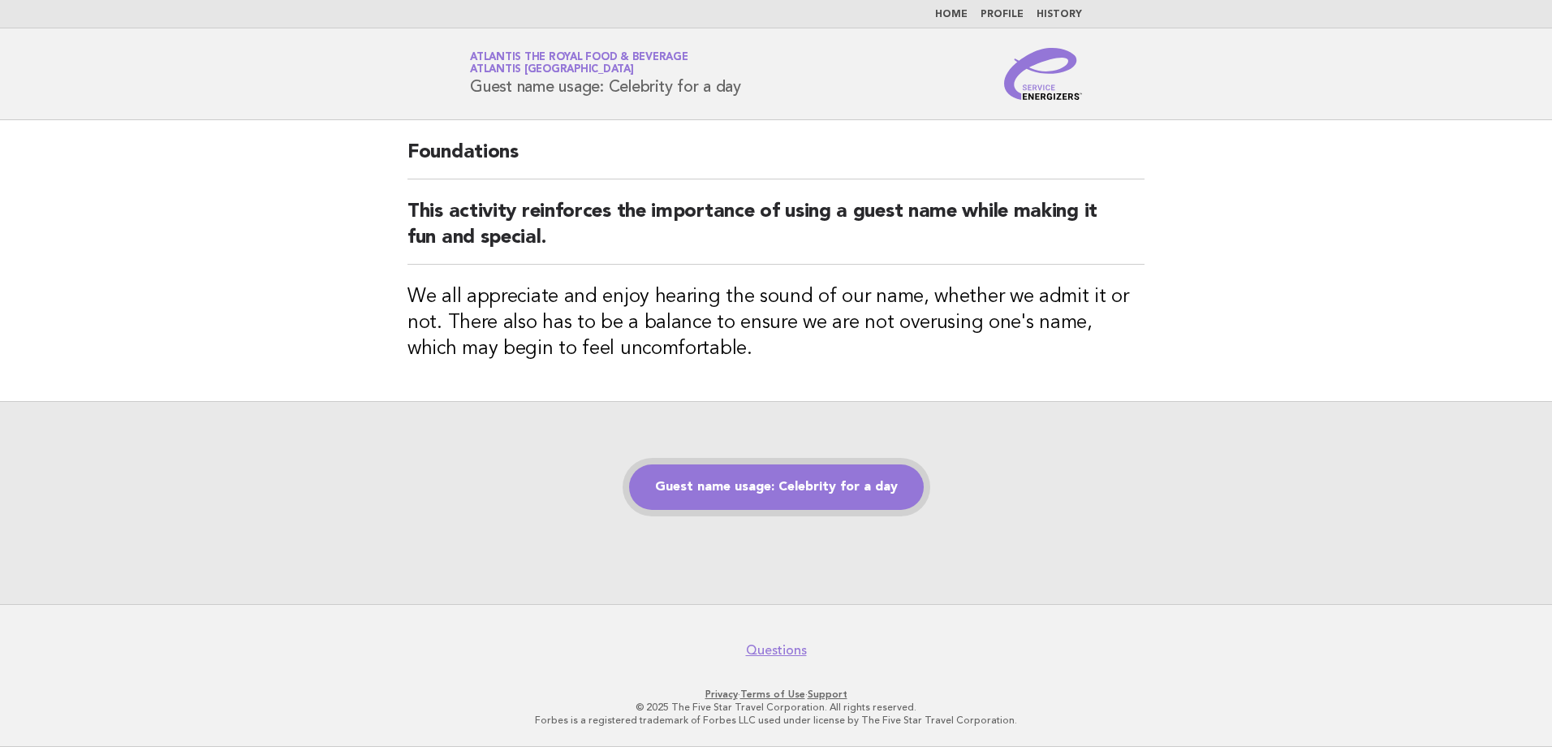
click at [862, 474] on link "Guest name usage: Celebrity for a day" at bounding box center [776, 486] width 295 height 45
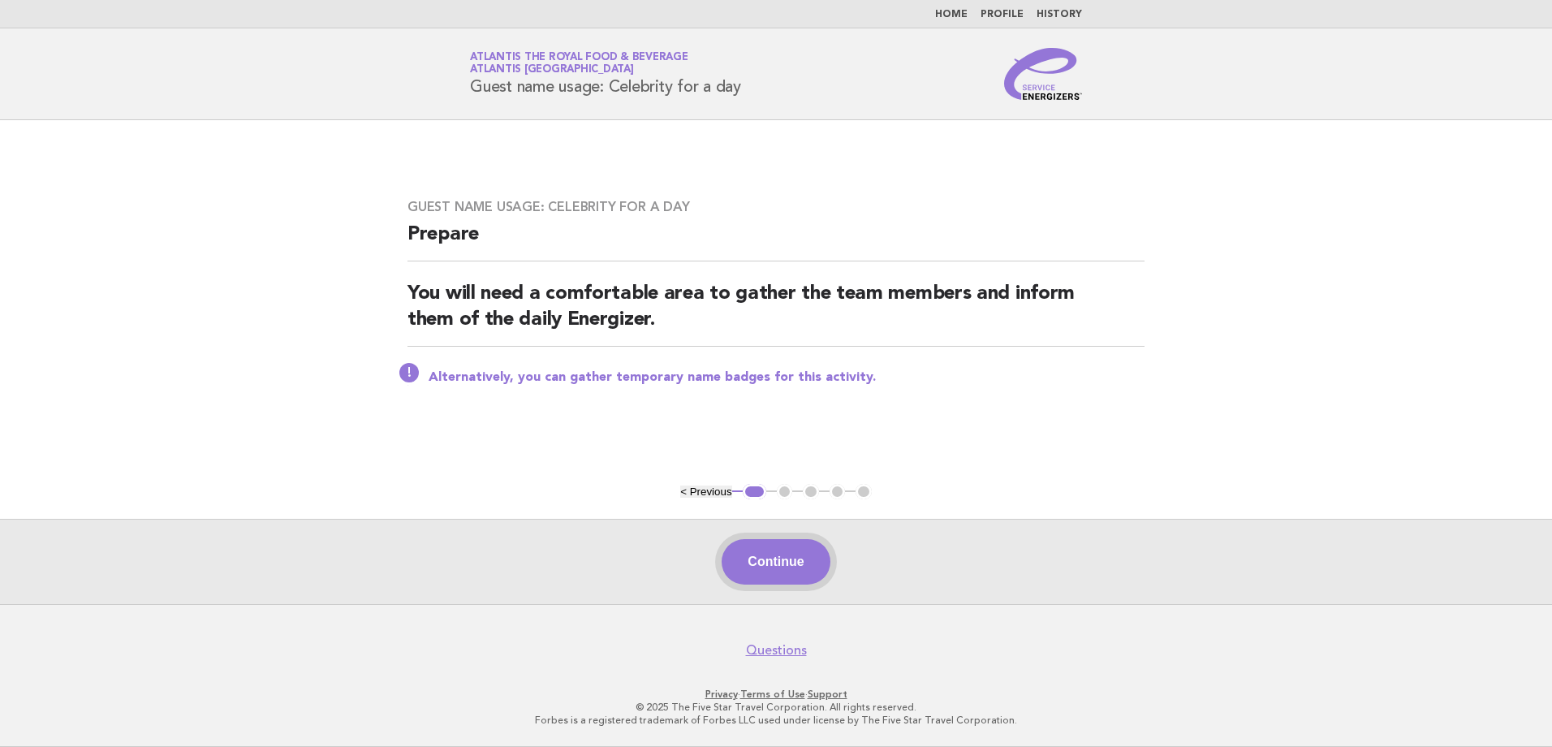
click at [790, 572] on button "Continue" at bounding box center [776, 561] width 108 height 45
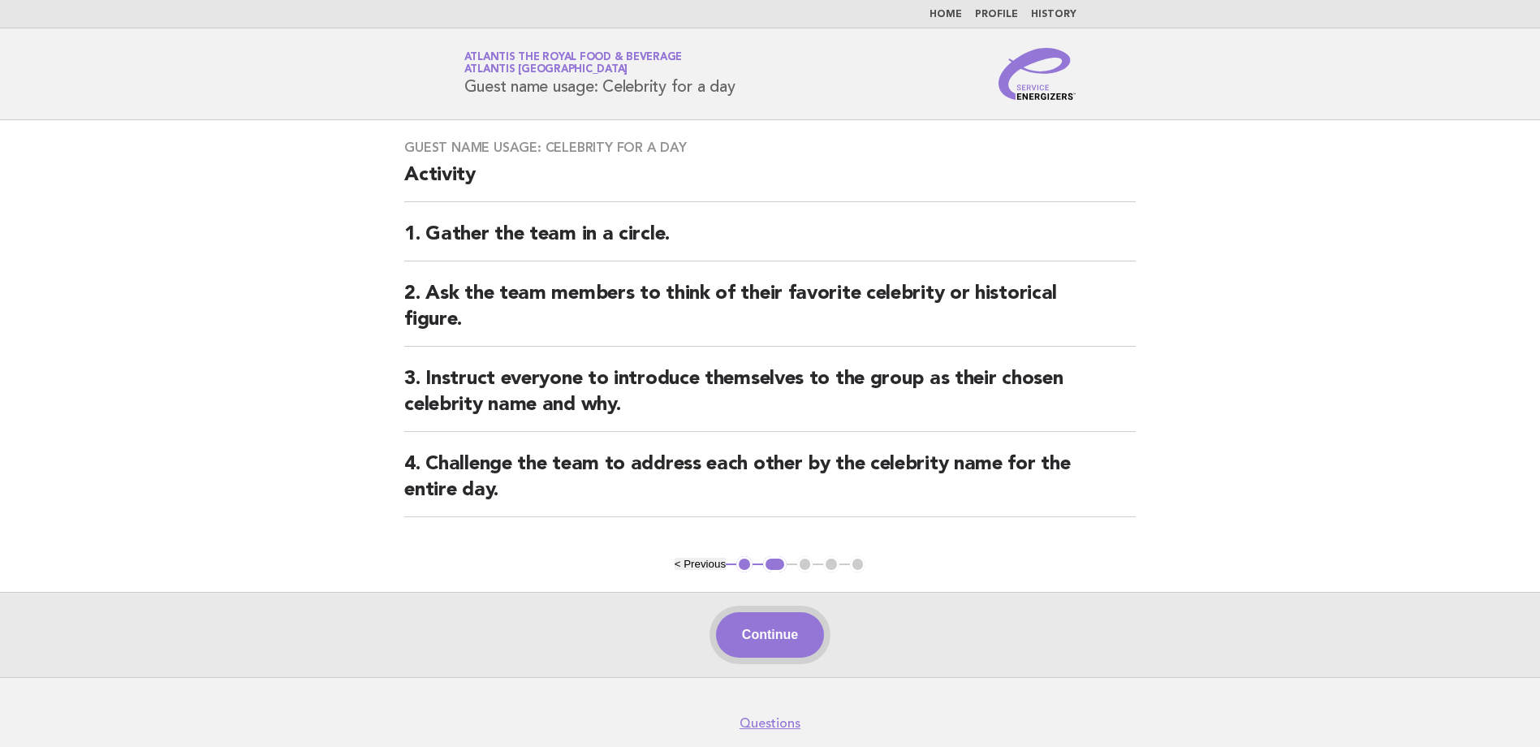
click at [800, 641] on button "Continue" at bounding box center [770, 634] width 108 height 45
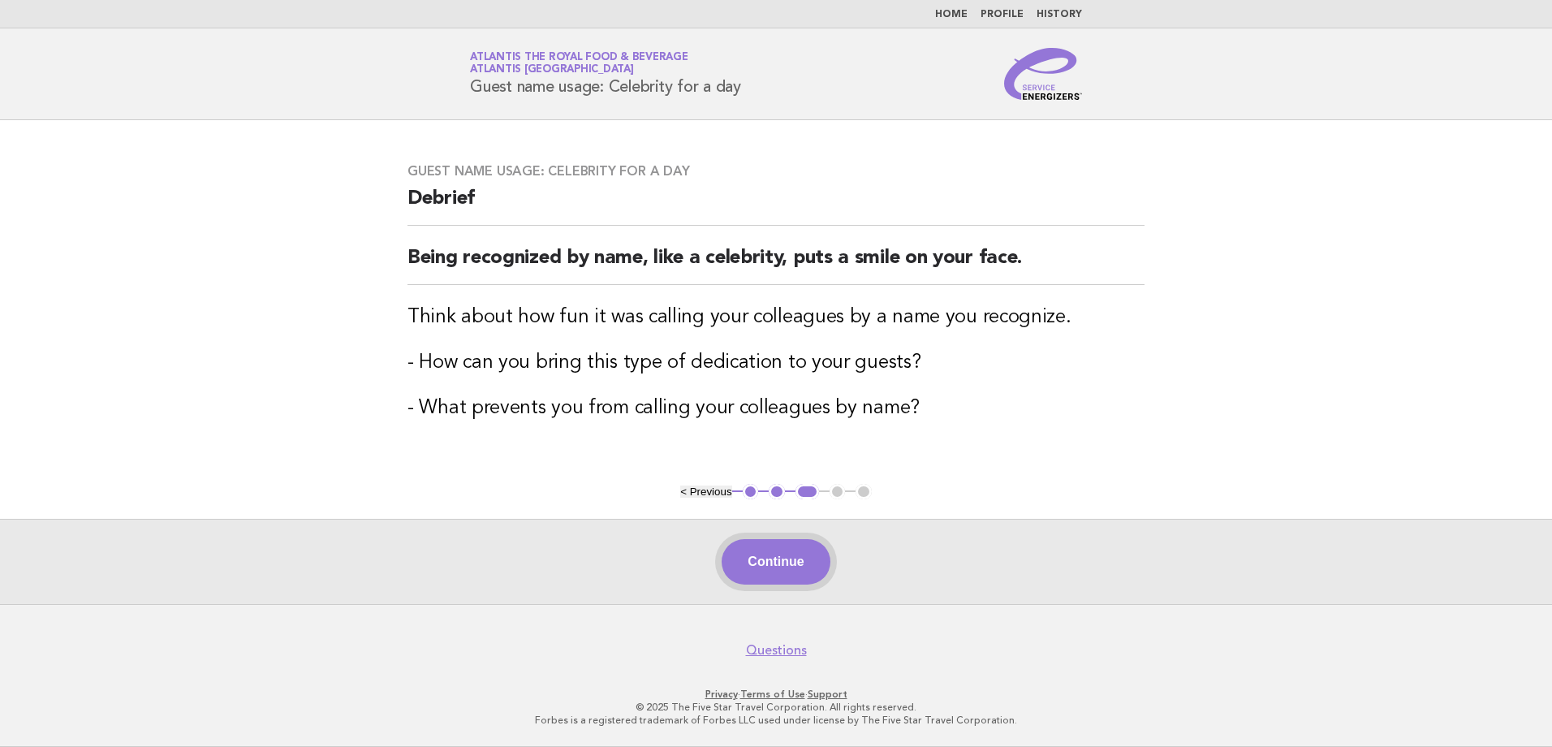
click at [777, 565] on button "Continue" at bounding box center [776, 561] width 108 height 45
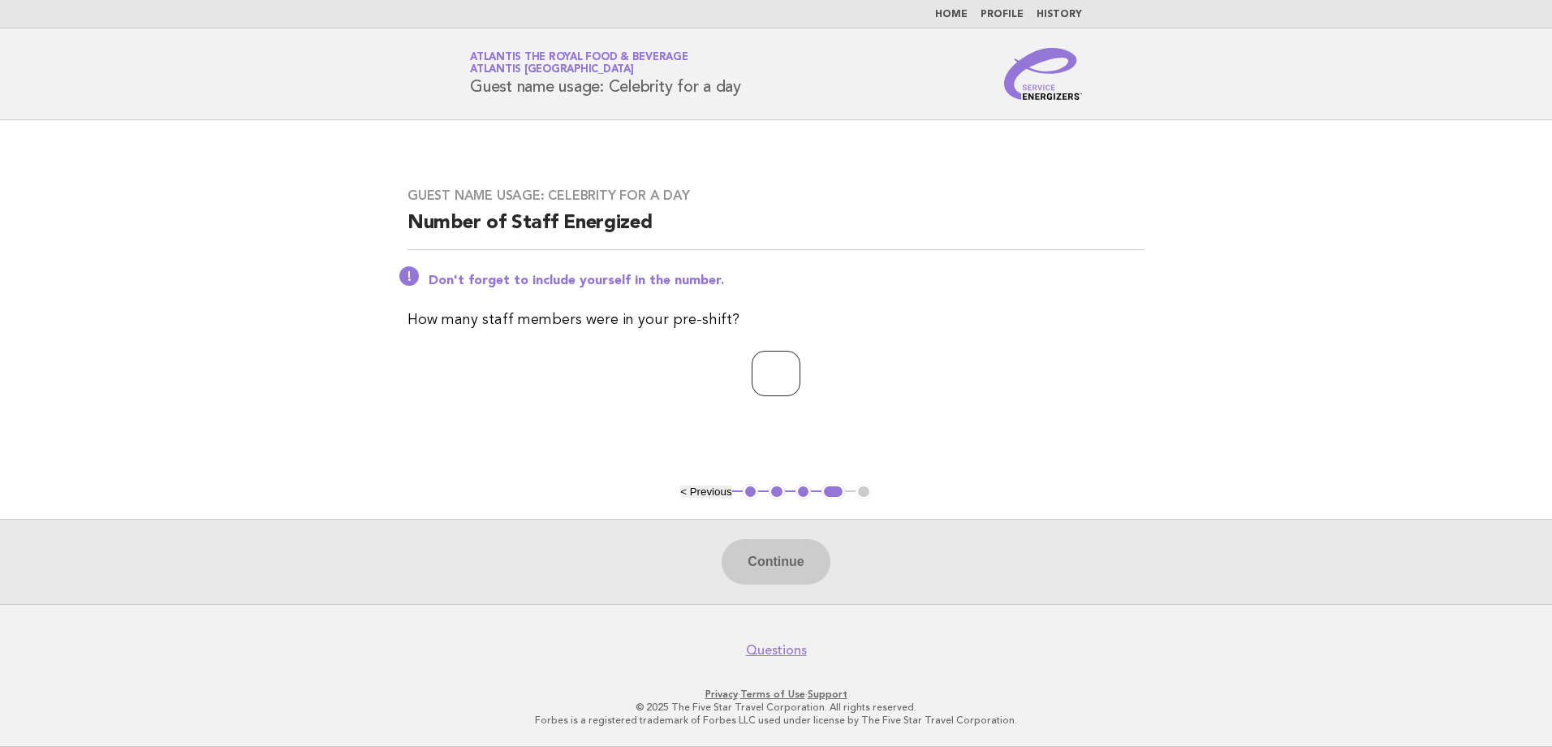
click at [767, 374] on input "number" at bounding box center [776, 373] width 49 height 45
type input "**"
click at [791, 551] on button "Continue" at bounding box center [776, 561] width 108 height 45
